Goal: Check status: Check status

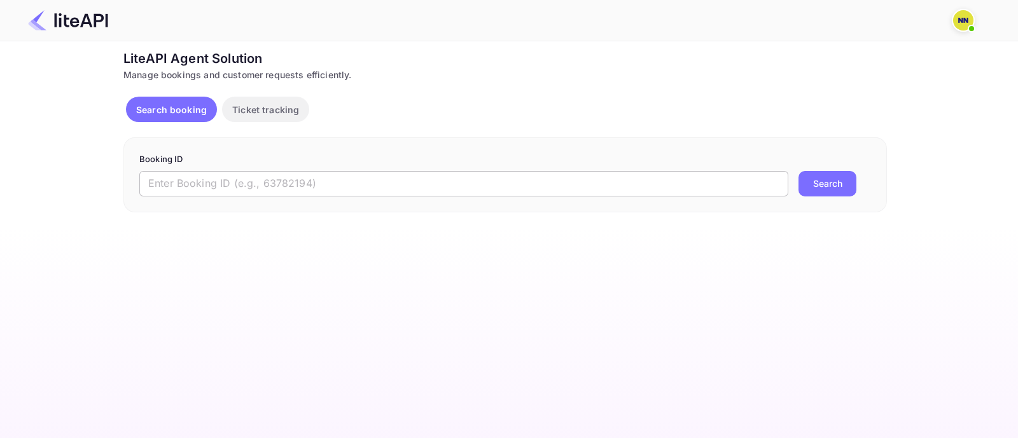
click at [178, 181] on input "text" at bounding box center [463, 183] width 649 height 25
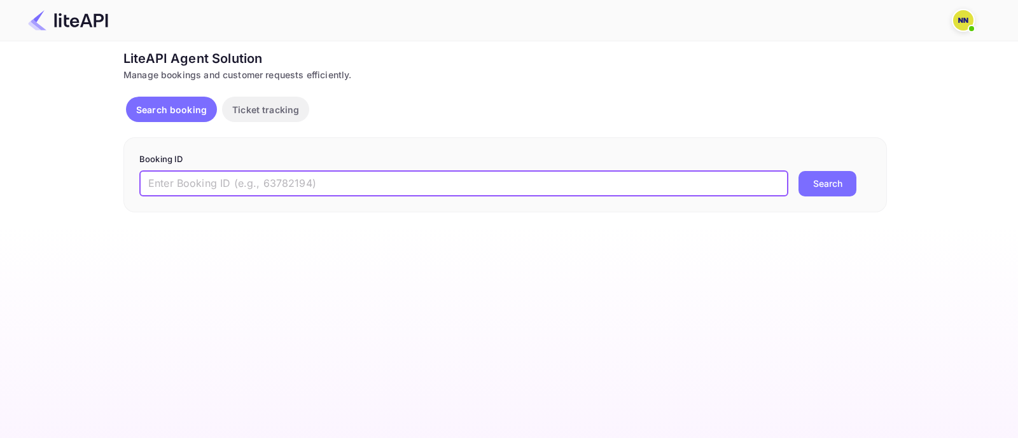
paste input "7578930"
type input "7578930"
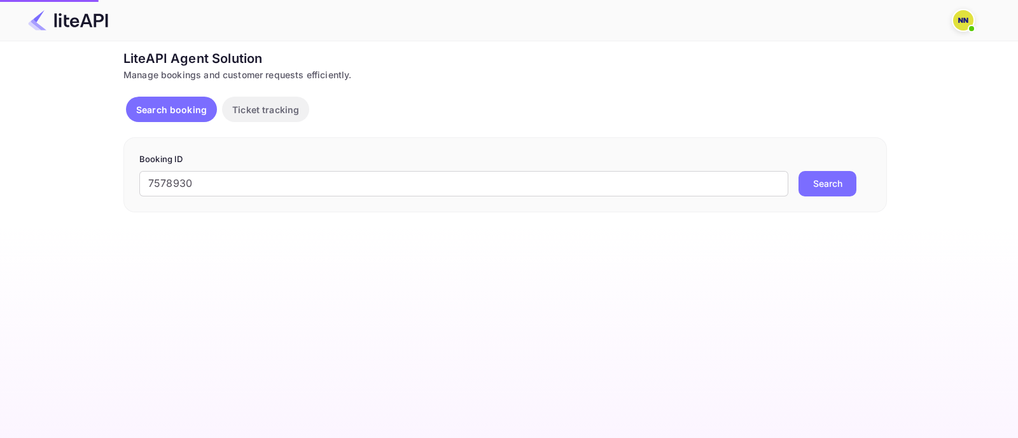
click at [838, 181] on button "Search" at bounding box center [827, 183] width 58 height 25
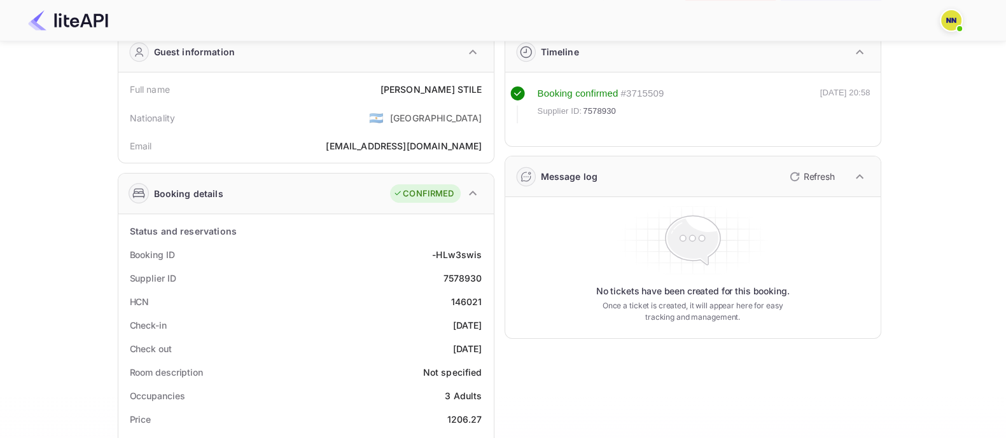
scroll to position [239, 0]
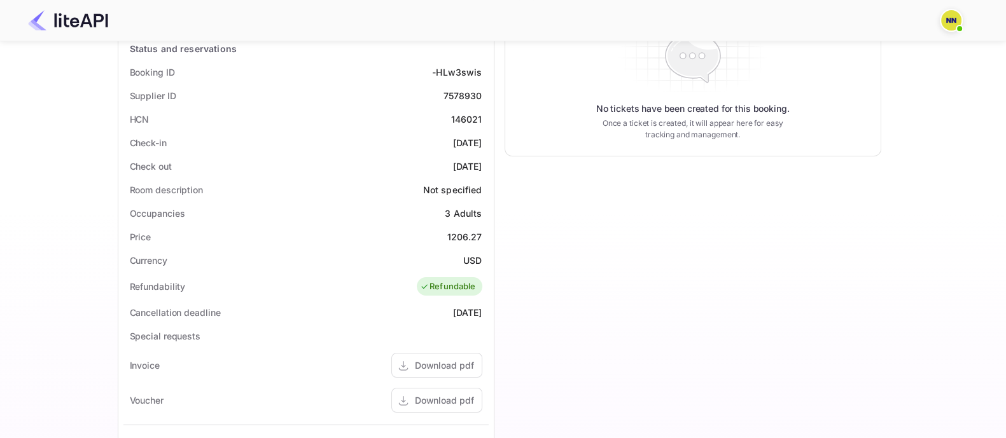
click at [462, 117] on div "146021" at bounding box center [466, 119] width 31 height 13
copy div "146021"
